Goal: Check status: Check status

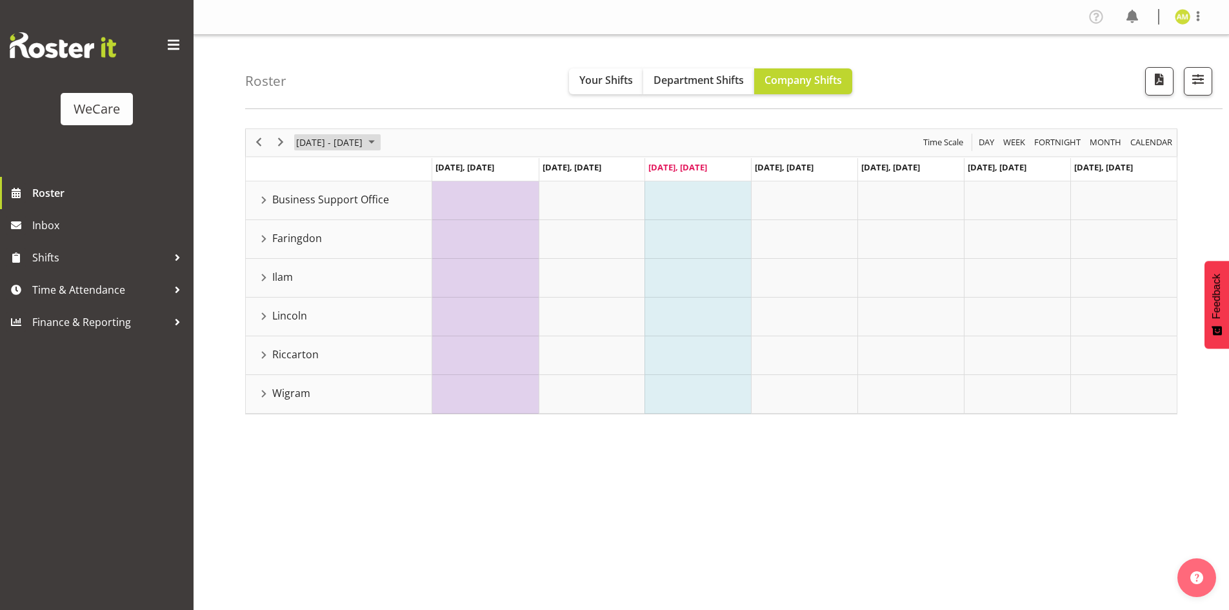
click at [379, 143] on span "September 2025" at bounding box center [371, 142] width 15 height 16
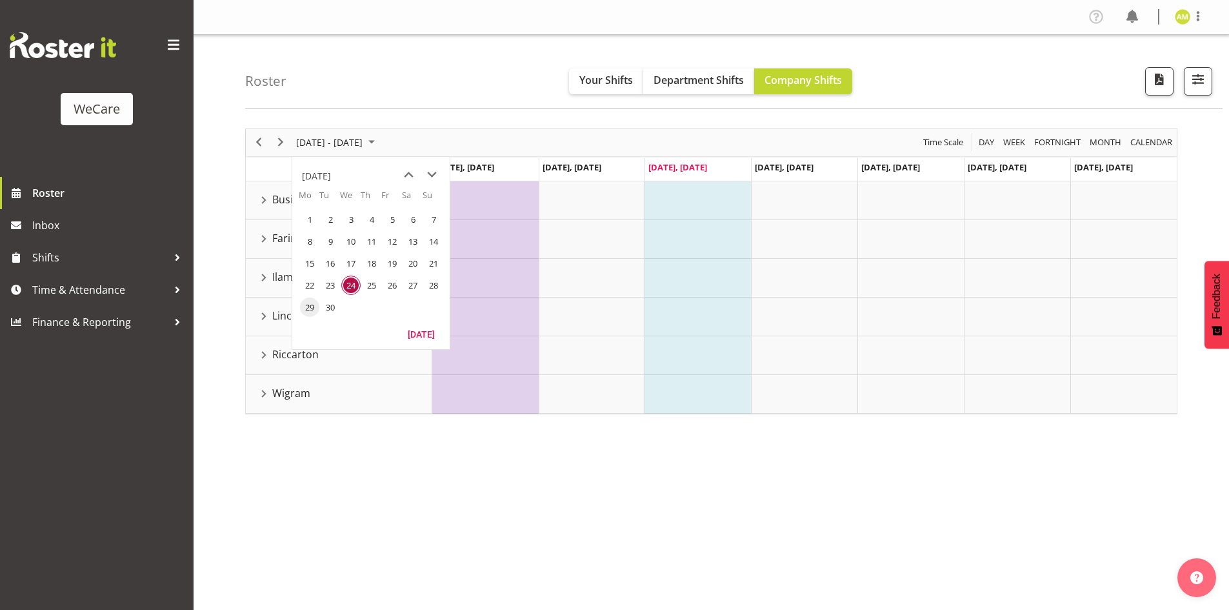
click at [316, 301] on span "29" at bounding box center [309, 306] width 19 height 19
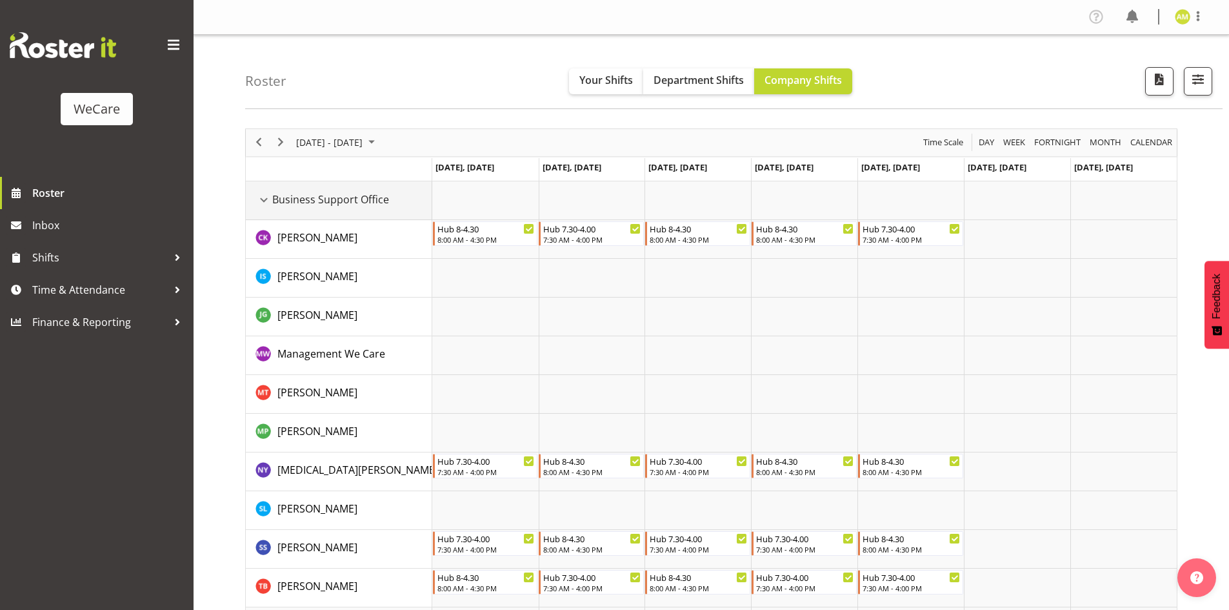
click at [262, 198] on div "Business Support Office resource" at bounding box center [264, 200] width 17 height 17
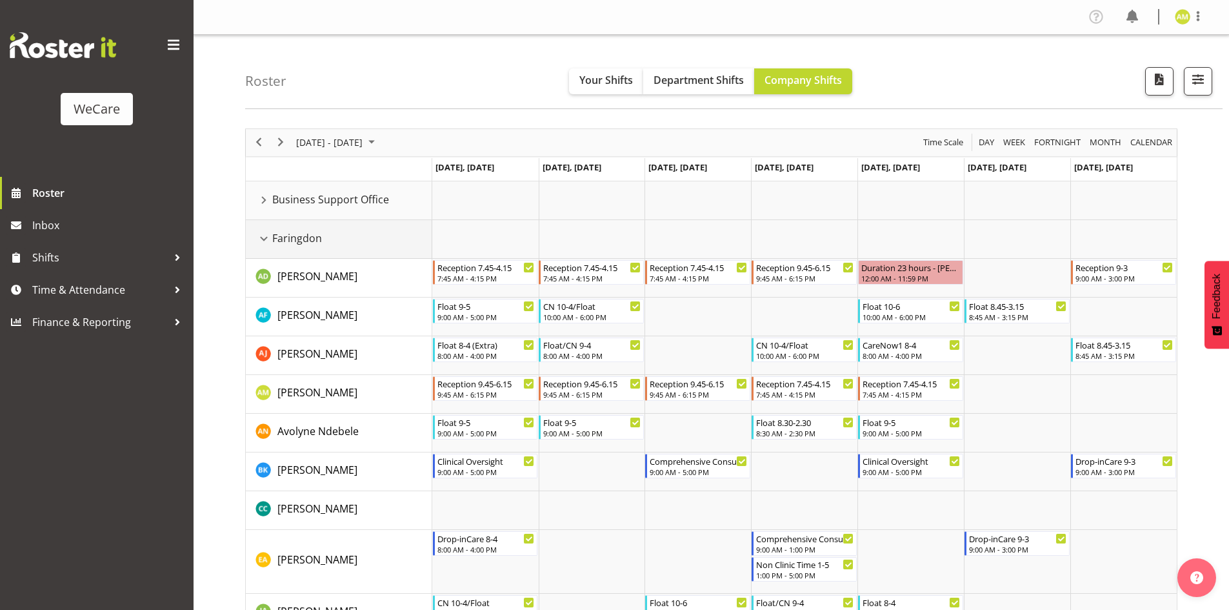
click at [265, 237] on div "Faringdon resource" at bounding box center [264, 238] width 17 height 17
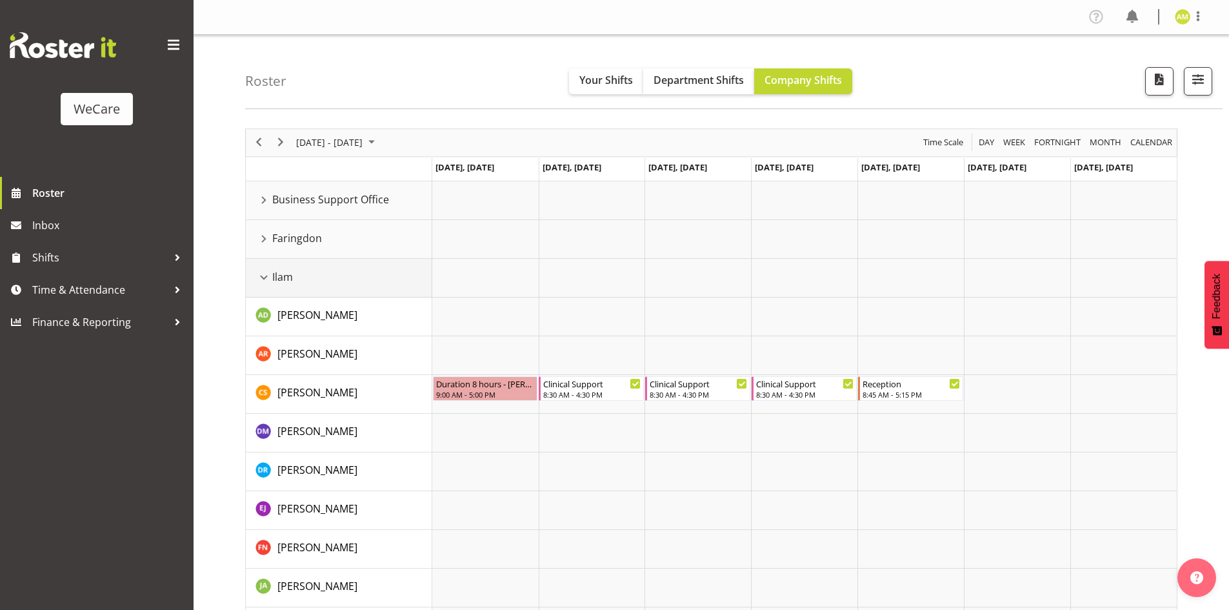
click at [262, 277] on div "Ilam resource" at bounding box center [264, 277] width 17 height 17
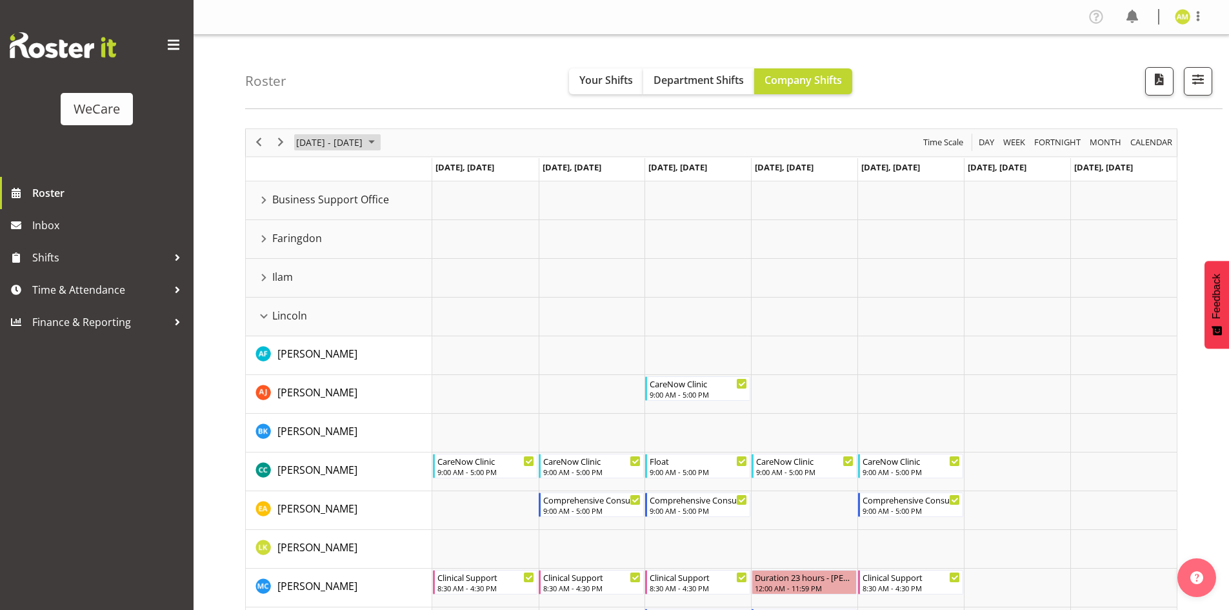
click at [379, 145] on span "September 2025" at bounding box center [371, 142] width 15 height 16
click at [347, 281] on span "24" at bounding box center [350, 285] width 19 height 19
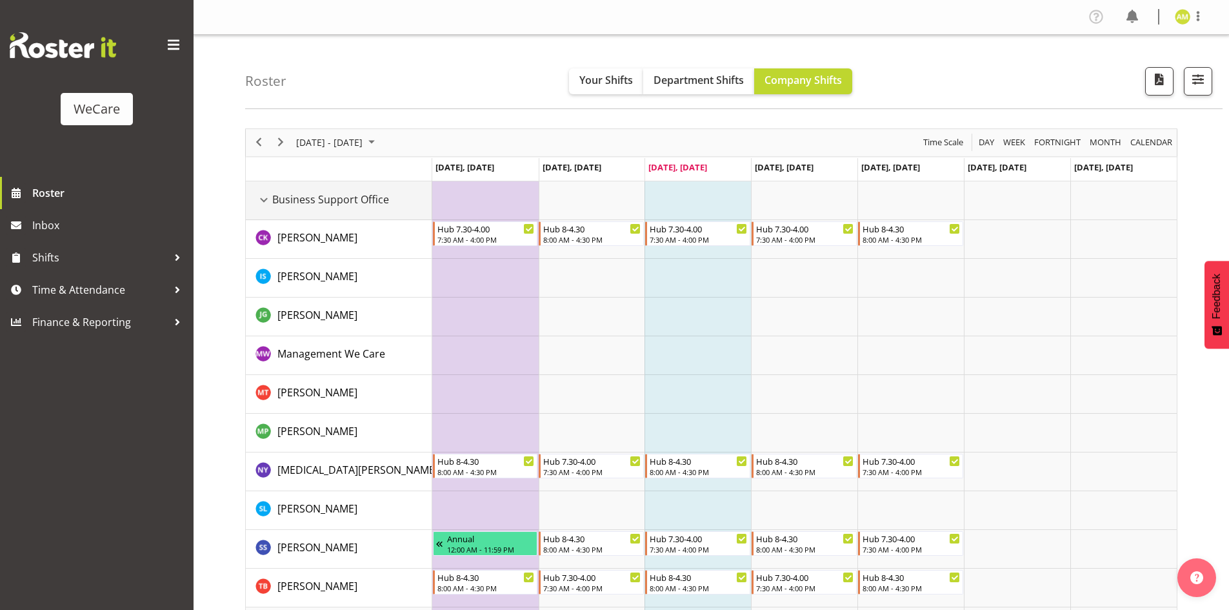
click at [259, 201] on div "Business Support Office resource" at bounding box center [264, 200] width 17 height 17
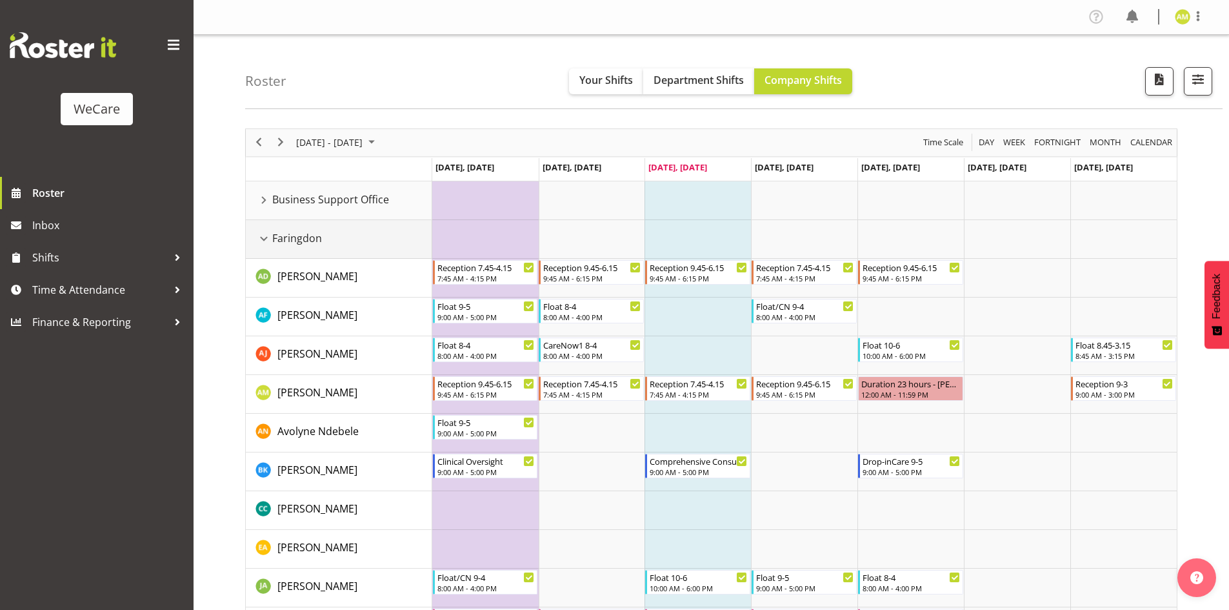
click at [259, 243] on div "Faringdon resource" at bounding box center [264, 238] width 17 height 17
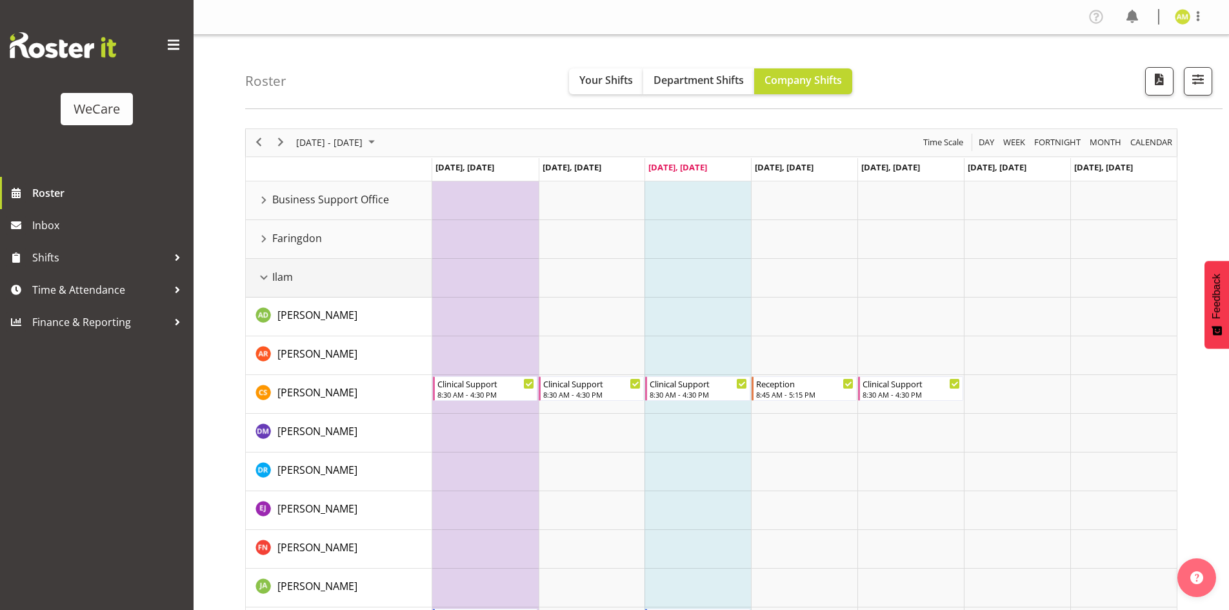
click at [259, 272] on div "Ilam resource" at bounding box center [264, 277] width 17 height 17
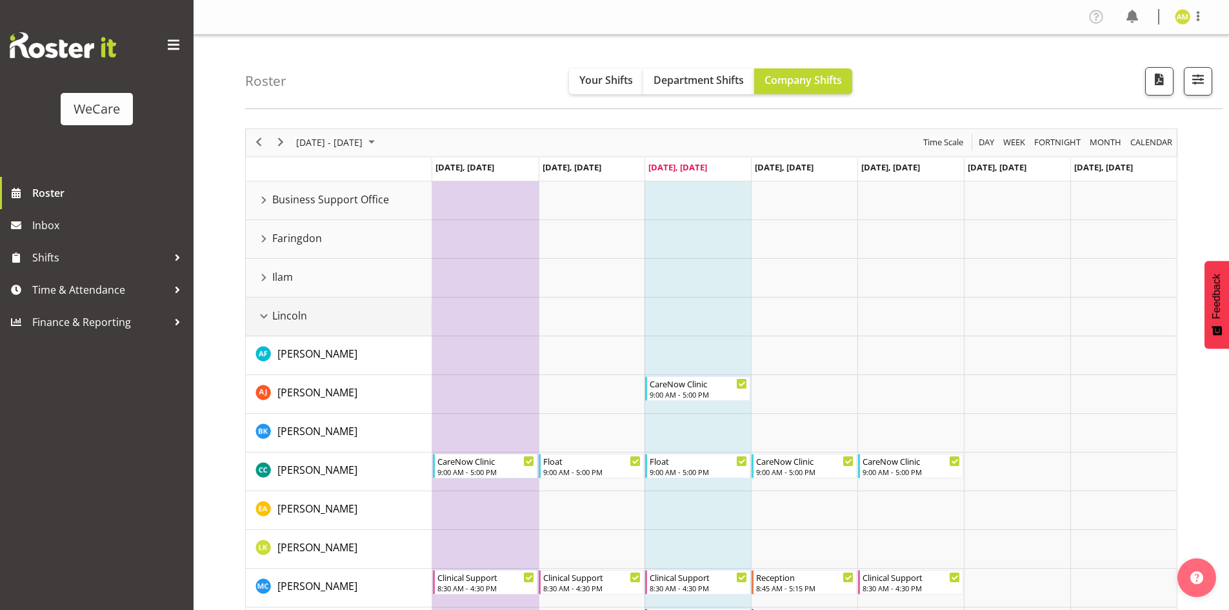
click at [262, 312] on div "Lincoln resource" at bounding box center [264, 316] width 17 height 17
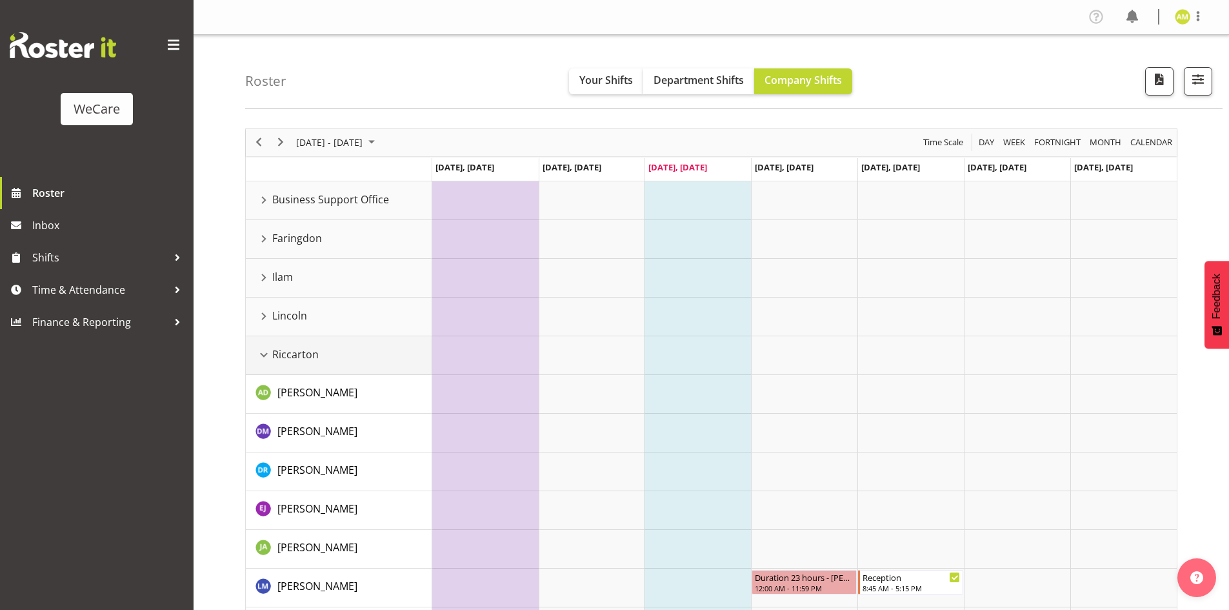
click at [260, 351] on div "Riccarton resource" at bounding box center [264, 354] width 17 height 17
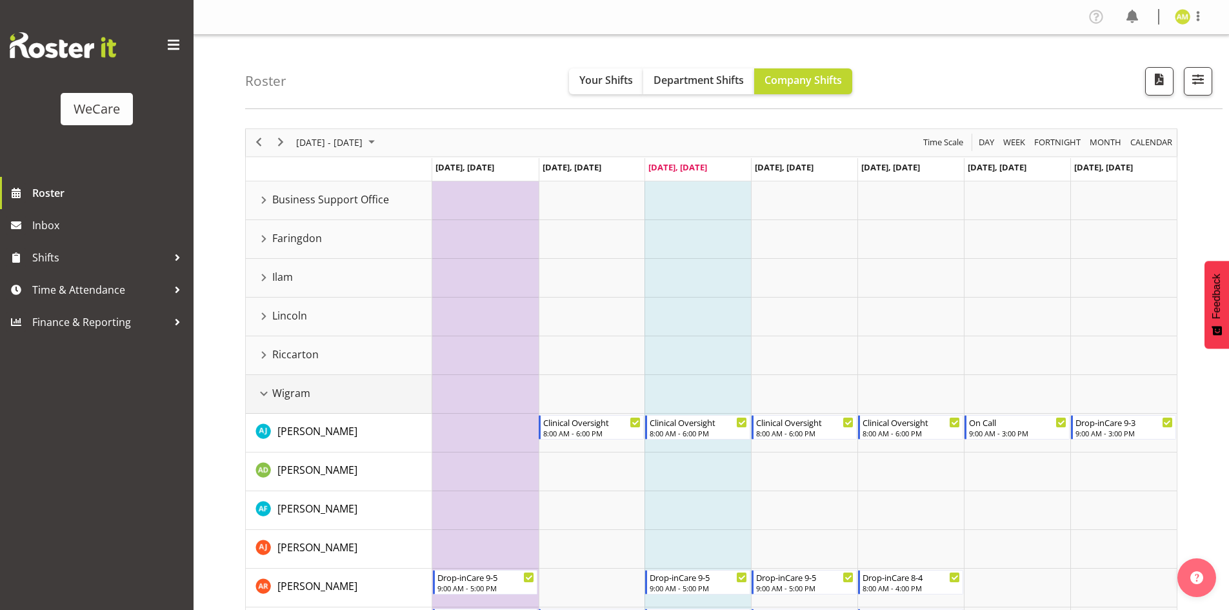
click at [263, 386] on div "Wigram resource" at bounding box center [264, 393] width 17 height 17
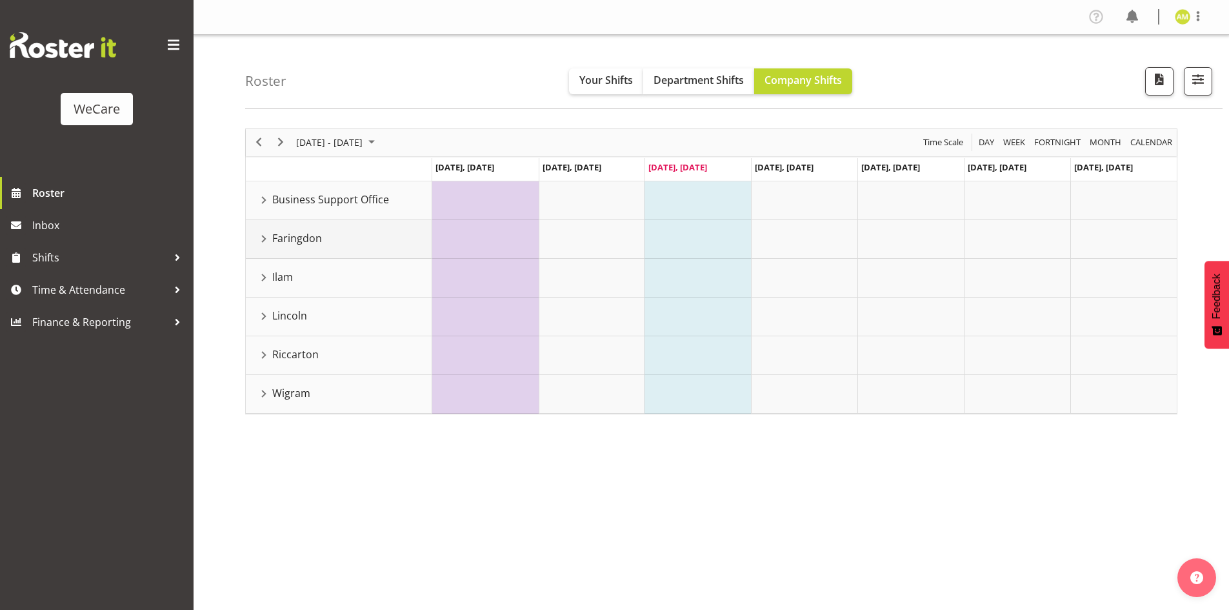
click at [261, 242] on div "Faringdon resource" at bounding box center [264, 238] width 17 height 17
